Goal: Task Accomplishment & Management: Manage account settings

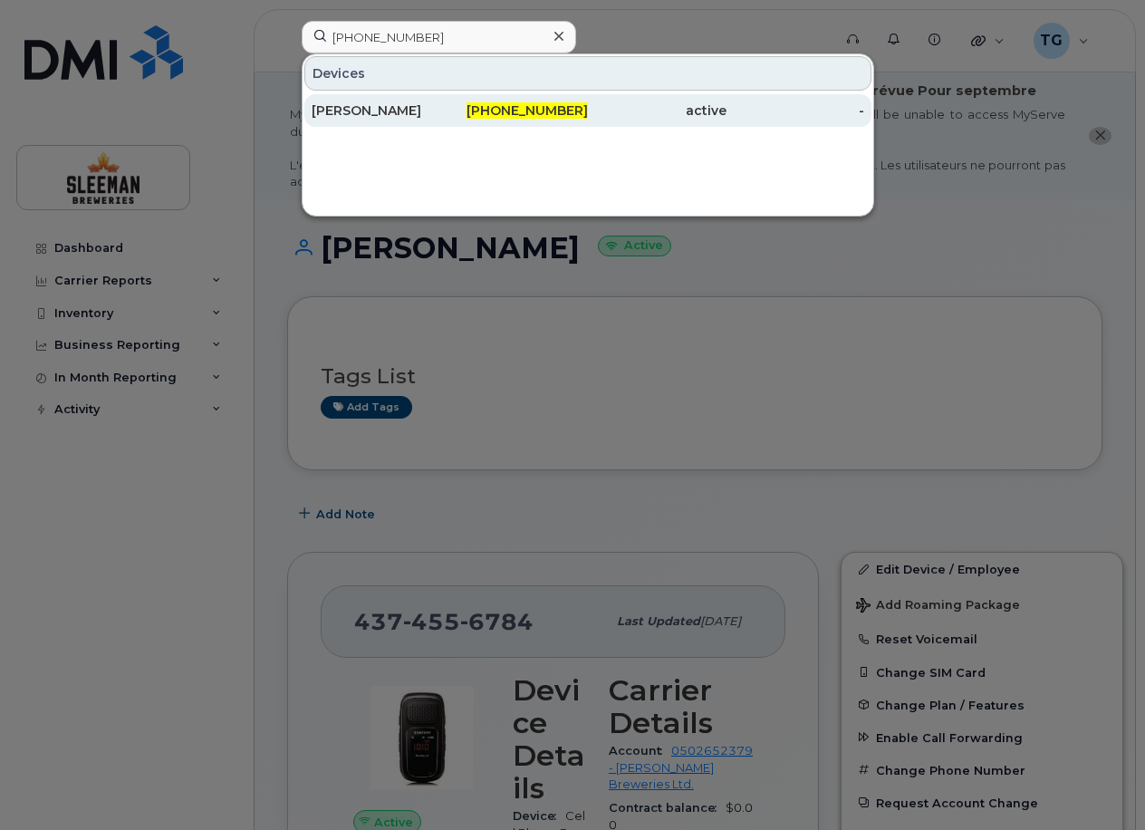
type input "[PHONE_NUMBER]"
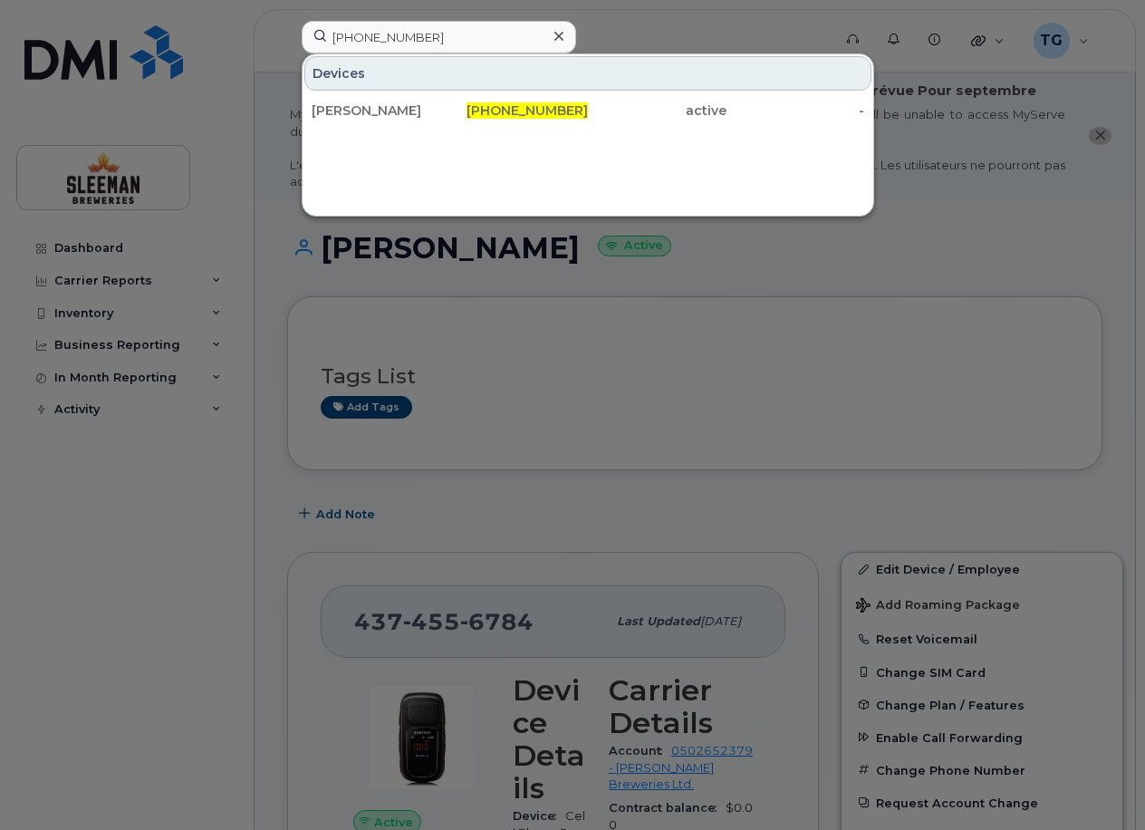
drag, startPoint x: 445, startPoint y: 118, endPoint x: 482, endPoint y: 256, distance: 143.5
click at [445, 118] on div "[PERSON_NAME]" at bounding box center [381, 110] width 139 height 18
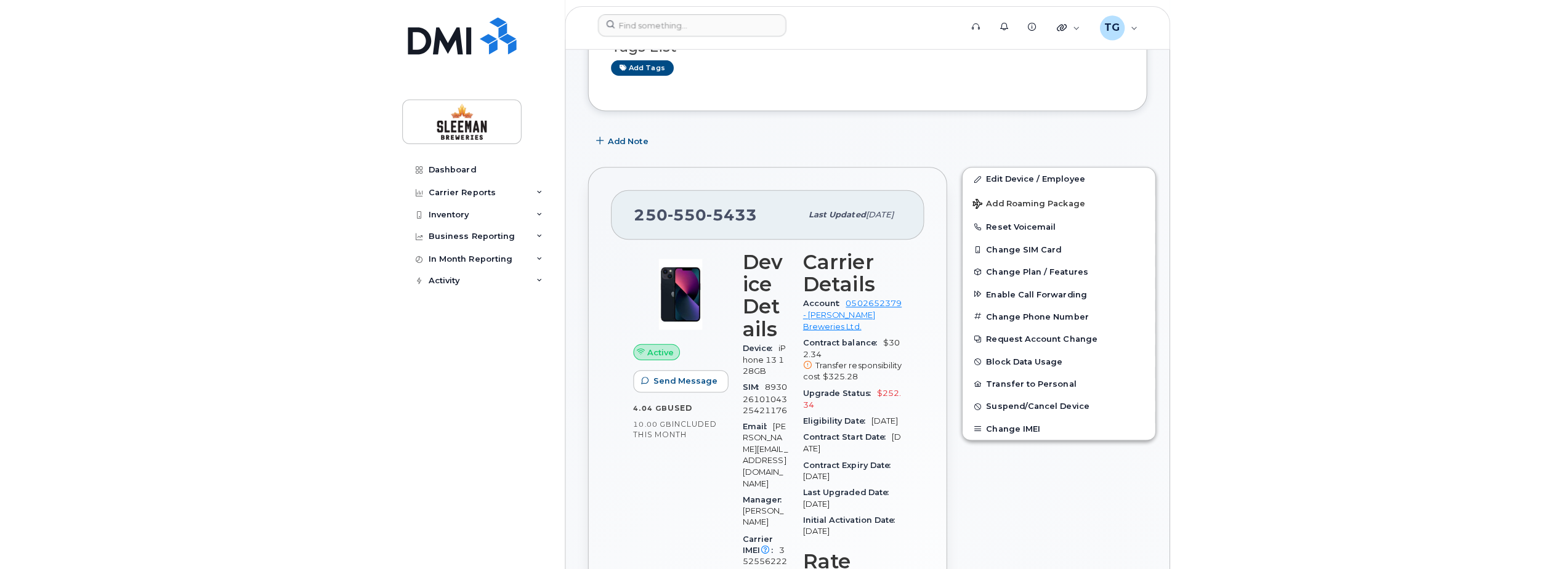
scroll to position [185, 0]
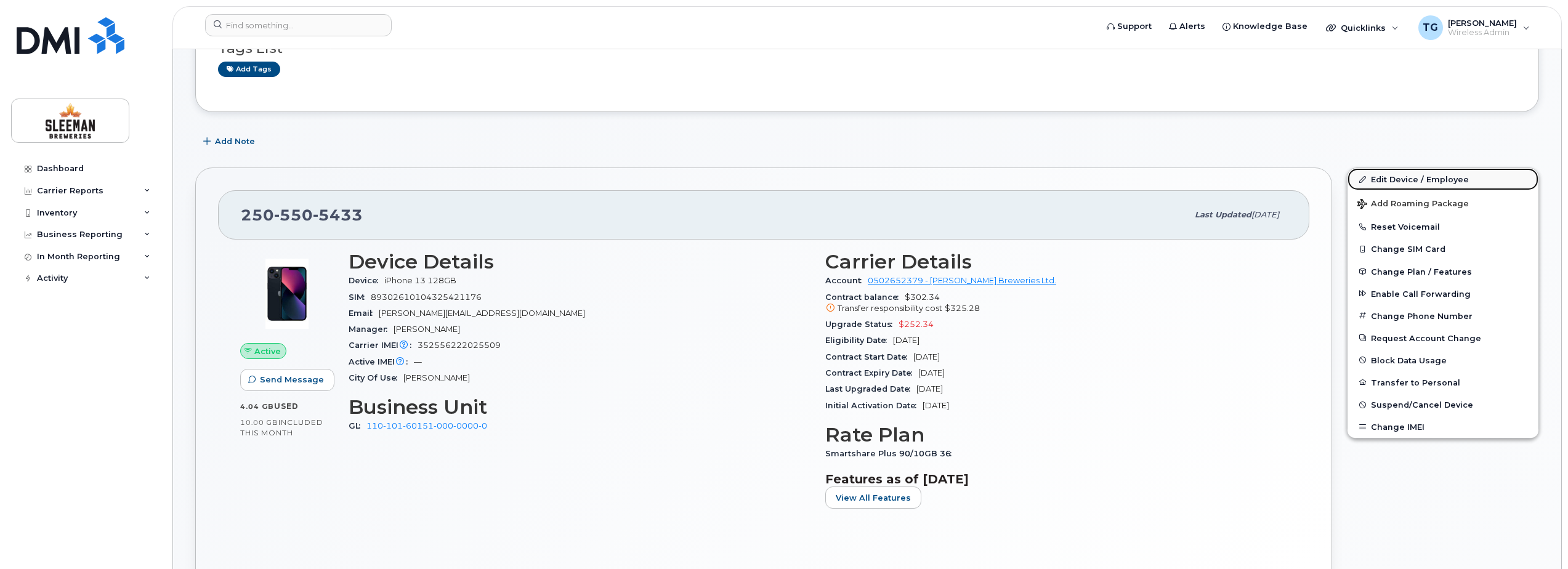
click at [778, 180] on link "Edit Device / Employee" at bounding box center [1443, 179] width 191 height 22
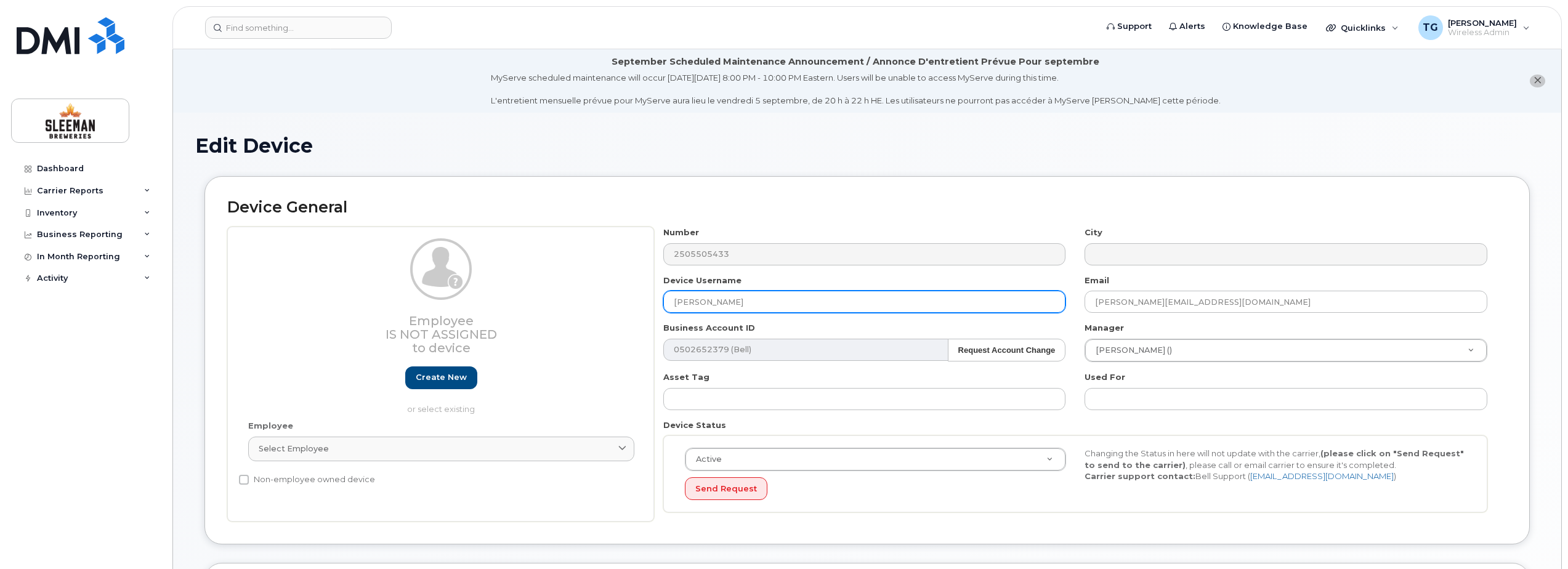
drag, startPoint x: 788, startPoint y: 300, endPoint x: 562, endPoint y: 292, distance: 226.1
click at [570, 292] on div "Employee Is not assigned to device Create new or select existing Employee Selec…" at bounding box center [867, 374] width 1280 height 295
paste input "Alexa Cartwright"
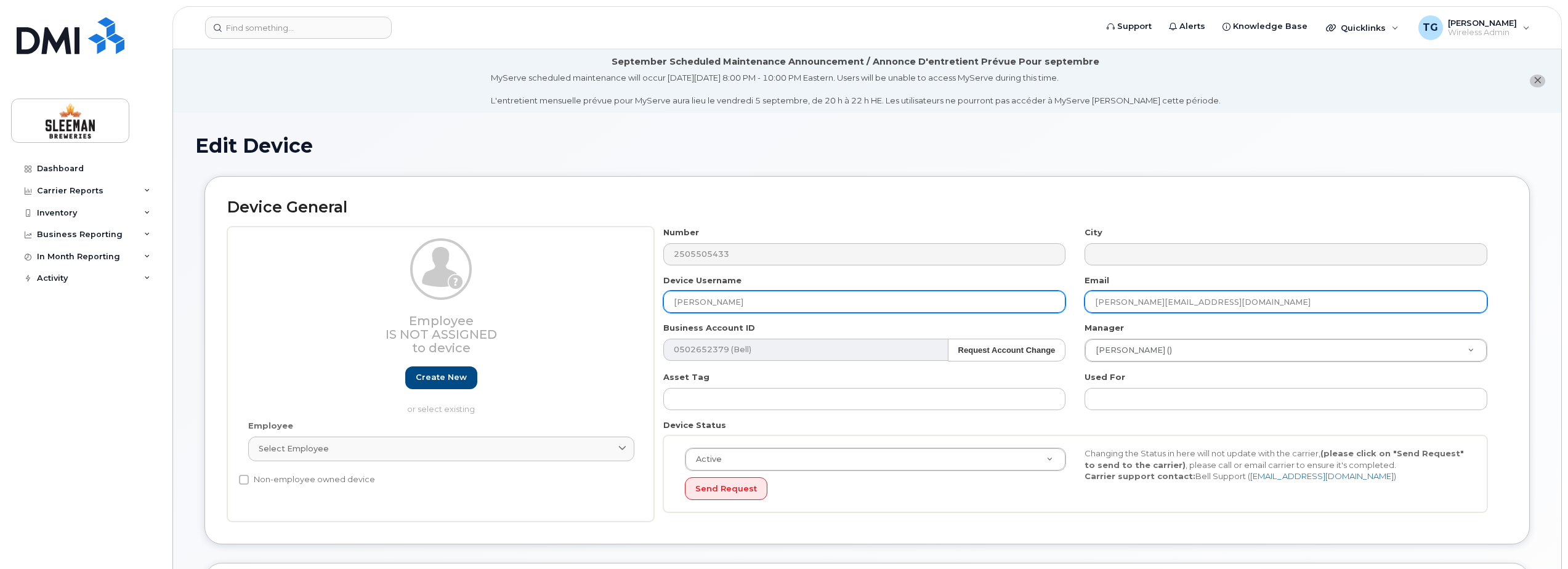
type input "Alexa Cartwright"
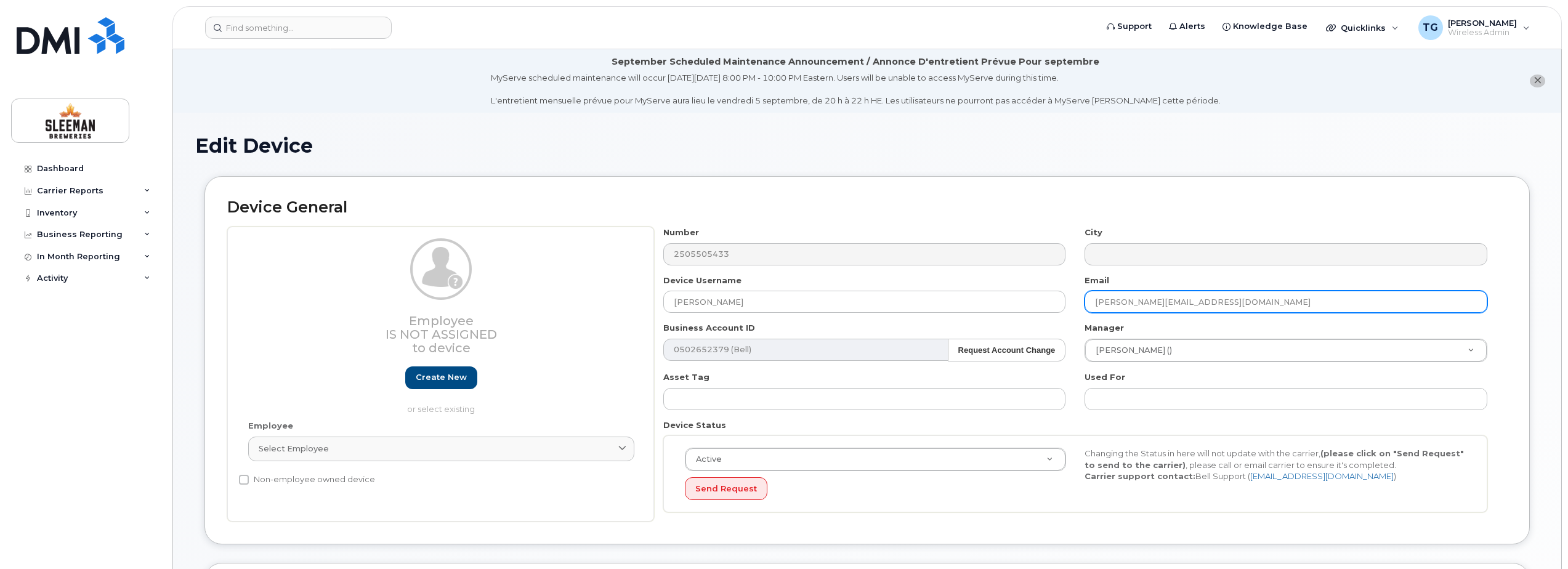
drag, startPoint x: 1173, startPoint y: 302, endPoint x: 1145, endPoint y: 311, distance: 29.4
click at [1144, 311] on input "Benjamin.Levannier@sleemanbreweries.ca" at bounding box center [1286, 302] width 403 height 22
drag, startPoint x: 1177, startPoint y: 296, endPoint x: 1068, endPoint y: 305, distance: 109.4
click at [1068, 305] on div "Number 2505505433 City Device Username Alexa Cartwright Email Benjamin.Levannie…" at bounding box center [1075, 374] width 843 height 295
paste input "Alexa Cartwright"
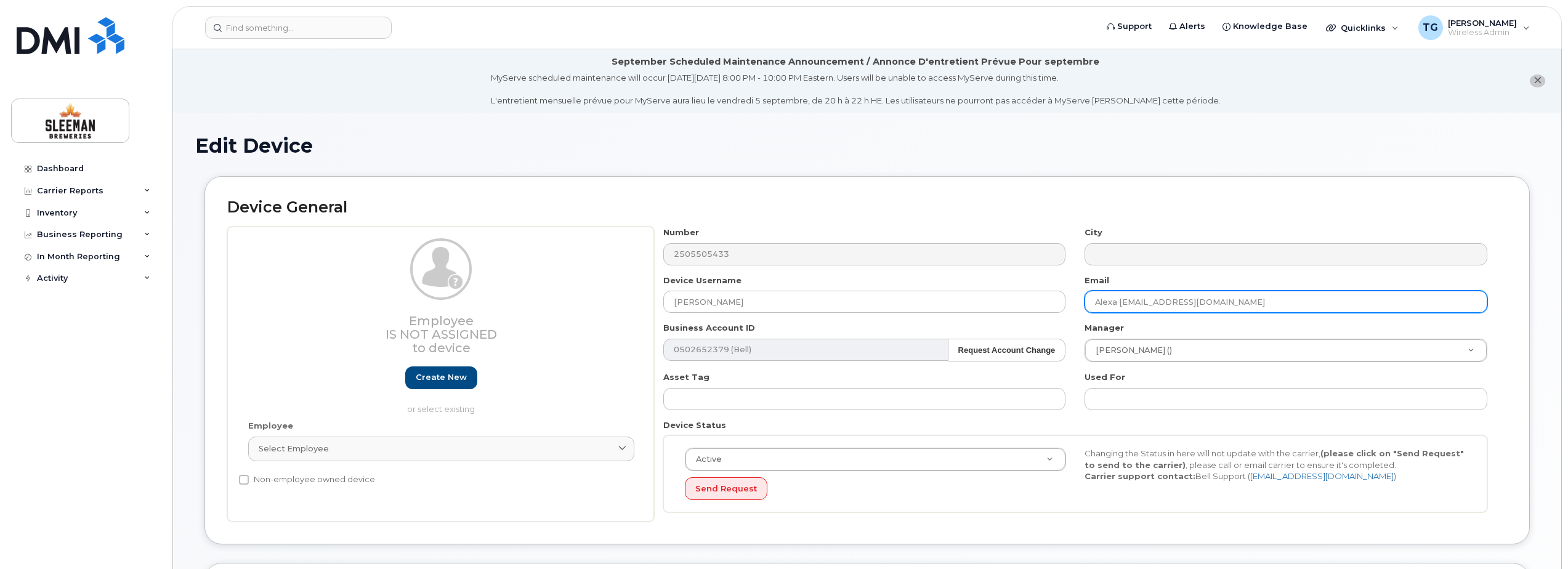
click at [1119, 300] on input "Alexa Cartwright@sleemanbreweries.ca" at bounding box center [1286, 302] width 403 height 22
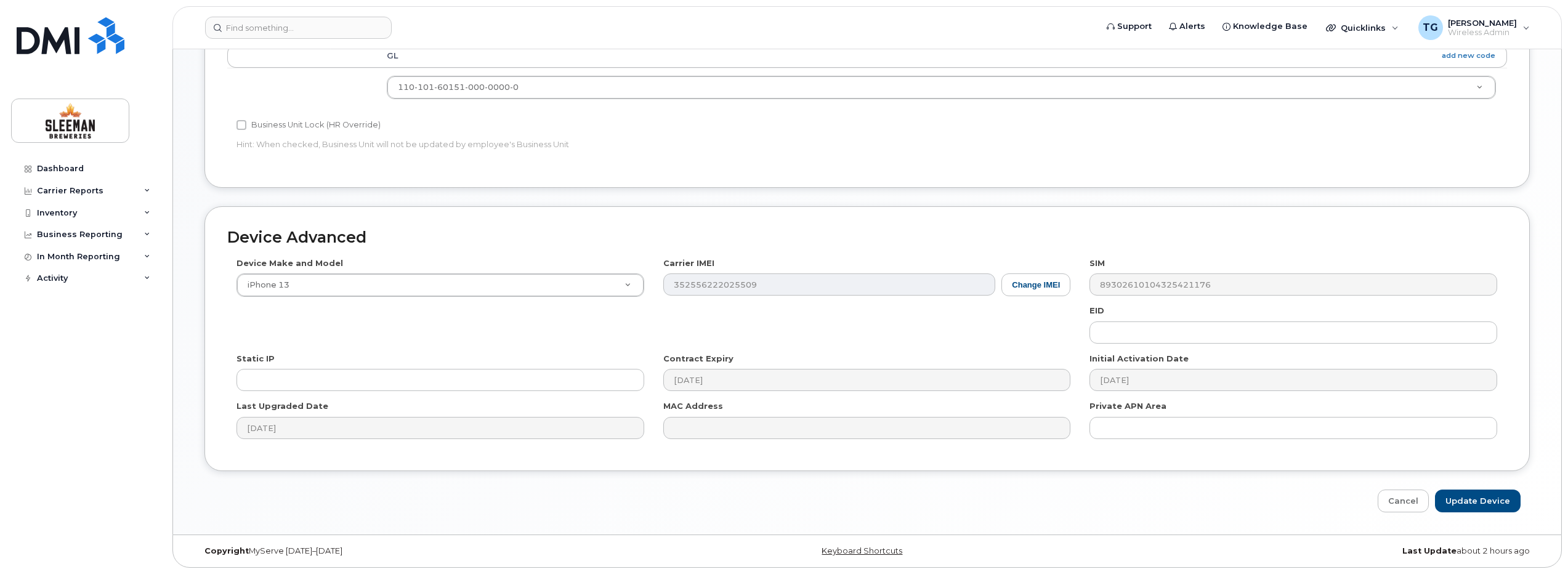
scroll to position [574, 0]
type input "Alexa.Cartwright@sleemanbreweries.ca"
click at [1482, 501] on input "Update Device" at bounding box center [1478, 496] width 86 height 23
type input "Saving..."
